Goal: Find specific page/section: Find specific page/section

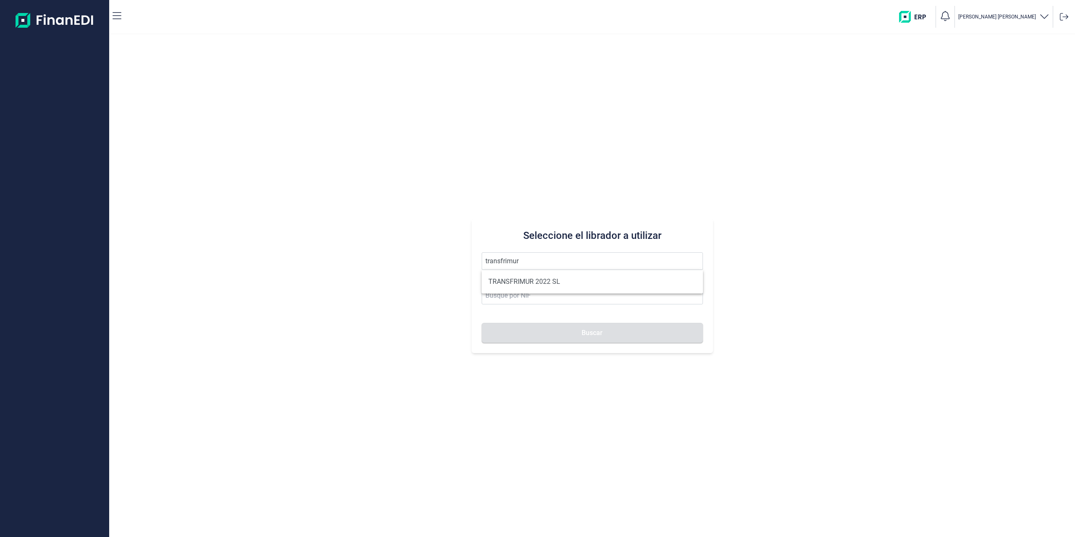
click at [536, 280] on li "TRANSFRIMUR 2022 SL" at bounding box center [591, 281] width 221 height 17
type input "TRANSFRIMUR 2022 SL"
type input "B10853695"
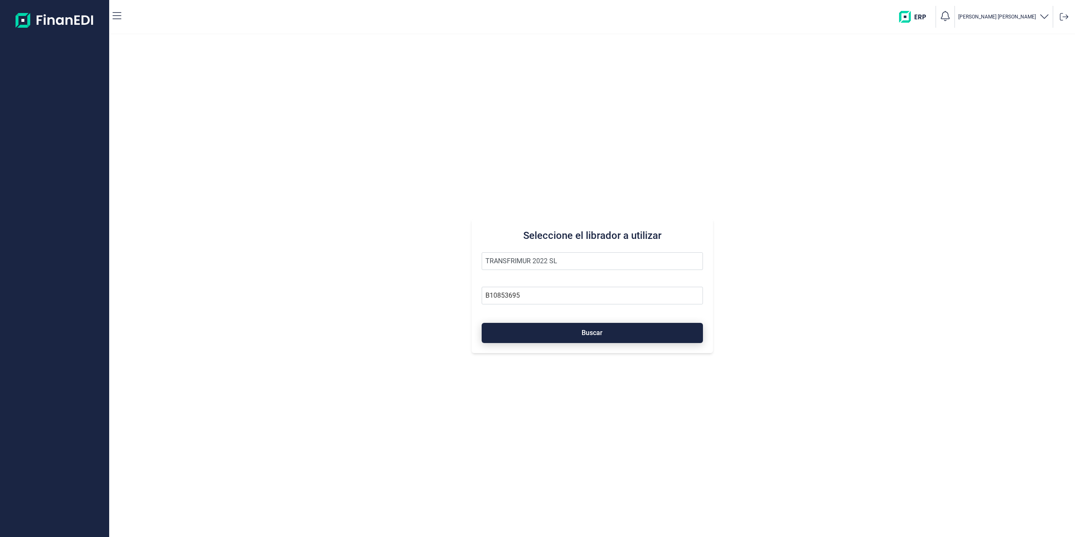
click at [519, 339] on button "Buscar" at bounding box center [591, 333] width 221 height 20
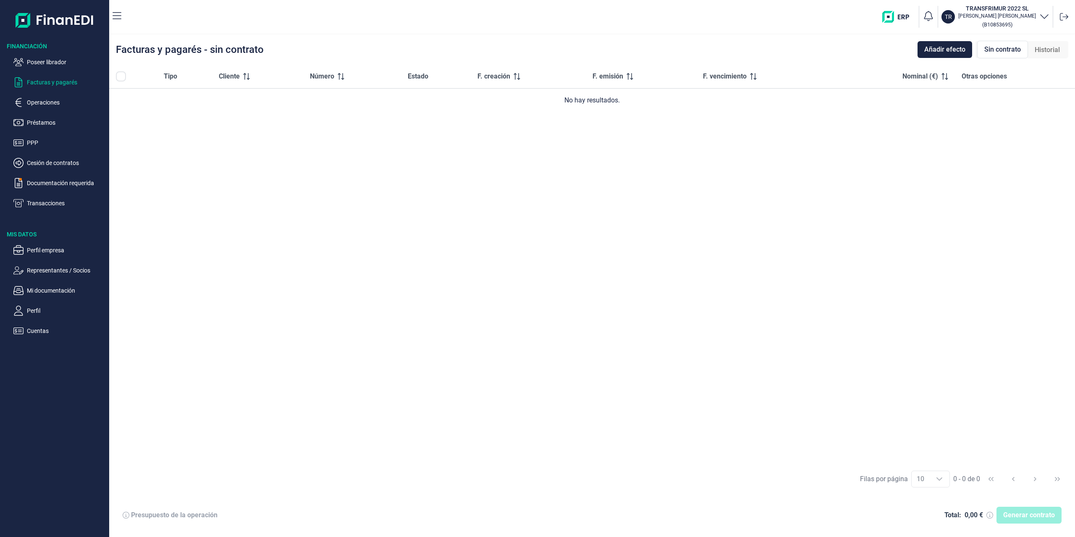
click at [30, 212] on div "Financiación Poseer librador Facturas y pagarés Operaciones Préstamos PPP Cesió…" at bounding box center [54, 185] width 109 height 302
click at [39, 204] on p "Transacciones" at bounding box center [66, 203] width 79 height 10
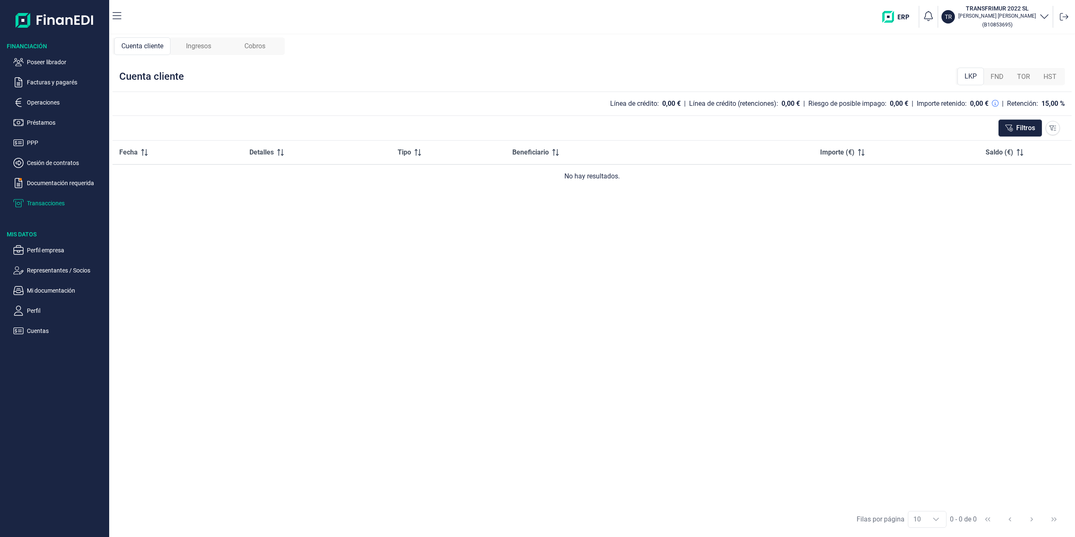
click at [198, 42] on span "Ingresos" at bounding box center [198, 46] width 25 height 10
